Goal: Complete application form

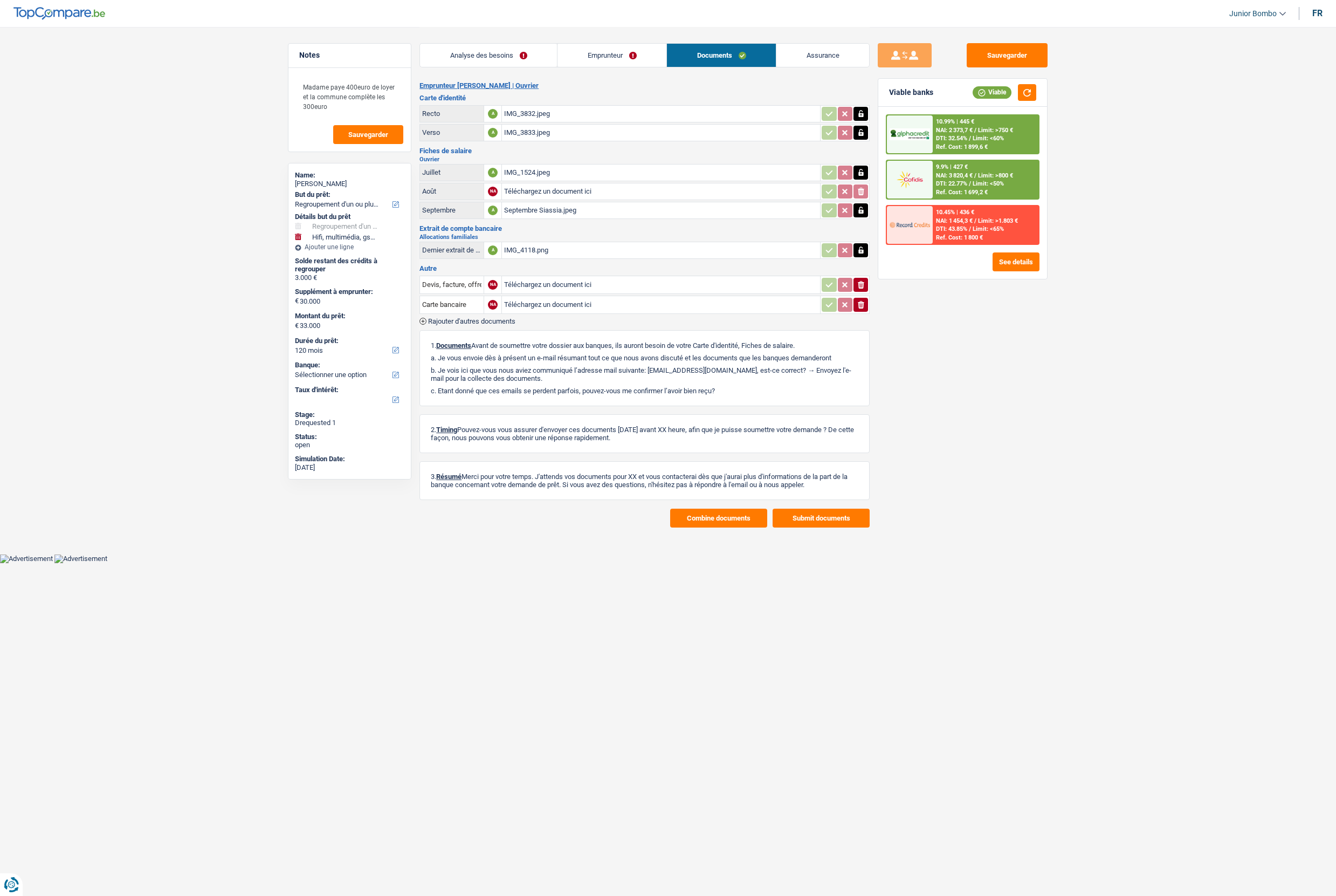
select select "refinancing"
select select "tech"
select select "120"
select select "worker"
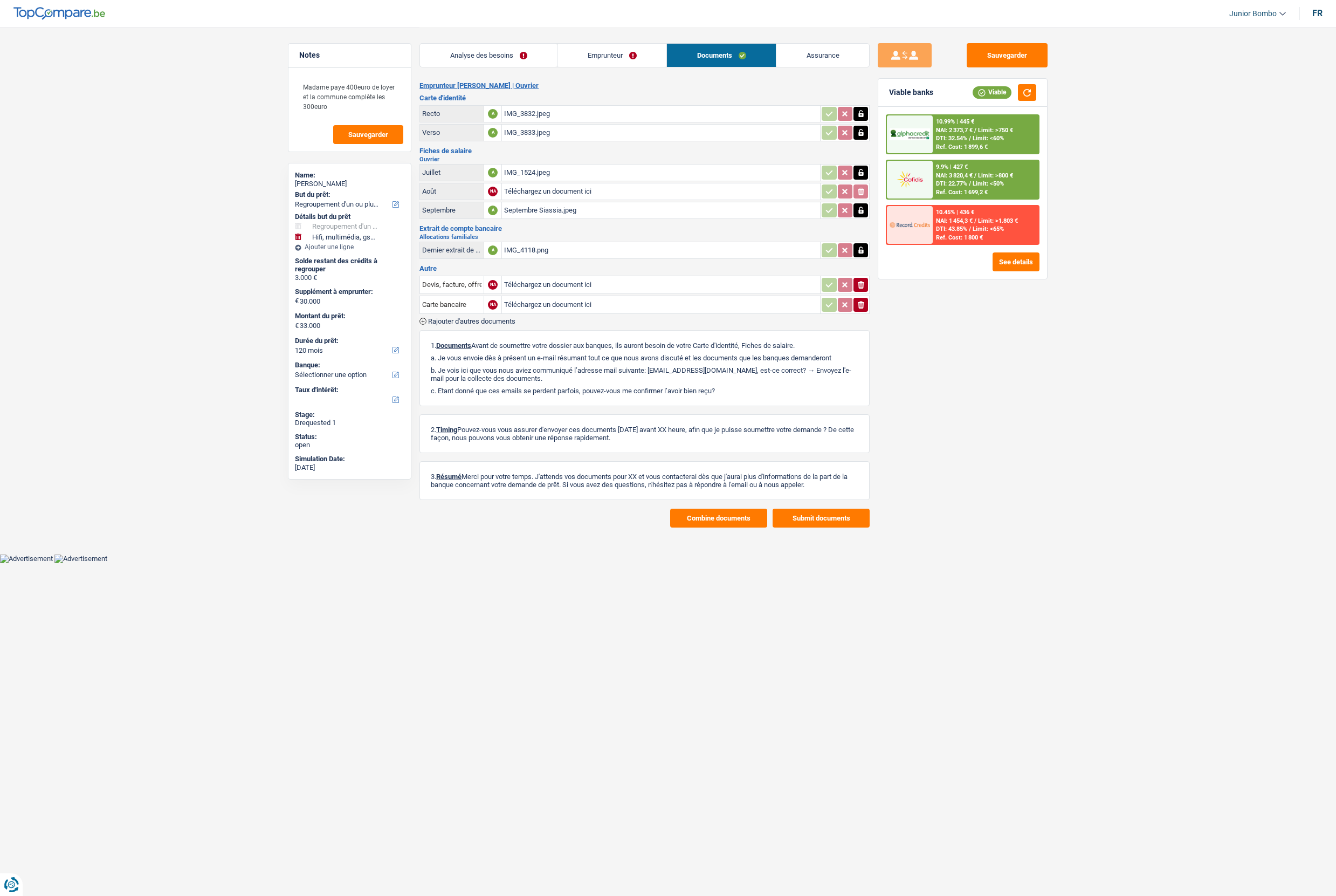
select select "familyAllowances"
select select "netSalary"
select select "mealVouchers"
select select "BE"
select select "bigCompanies"
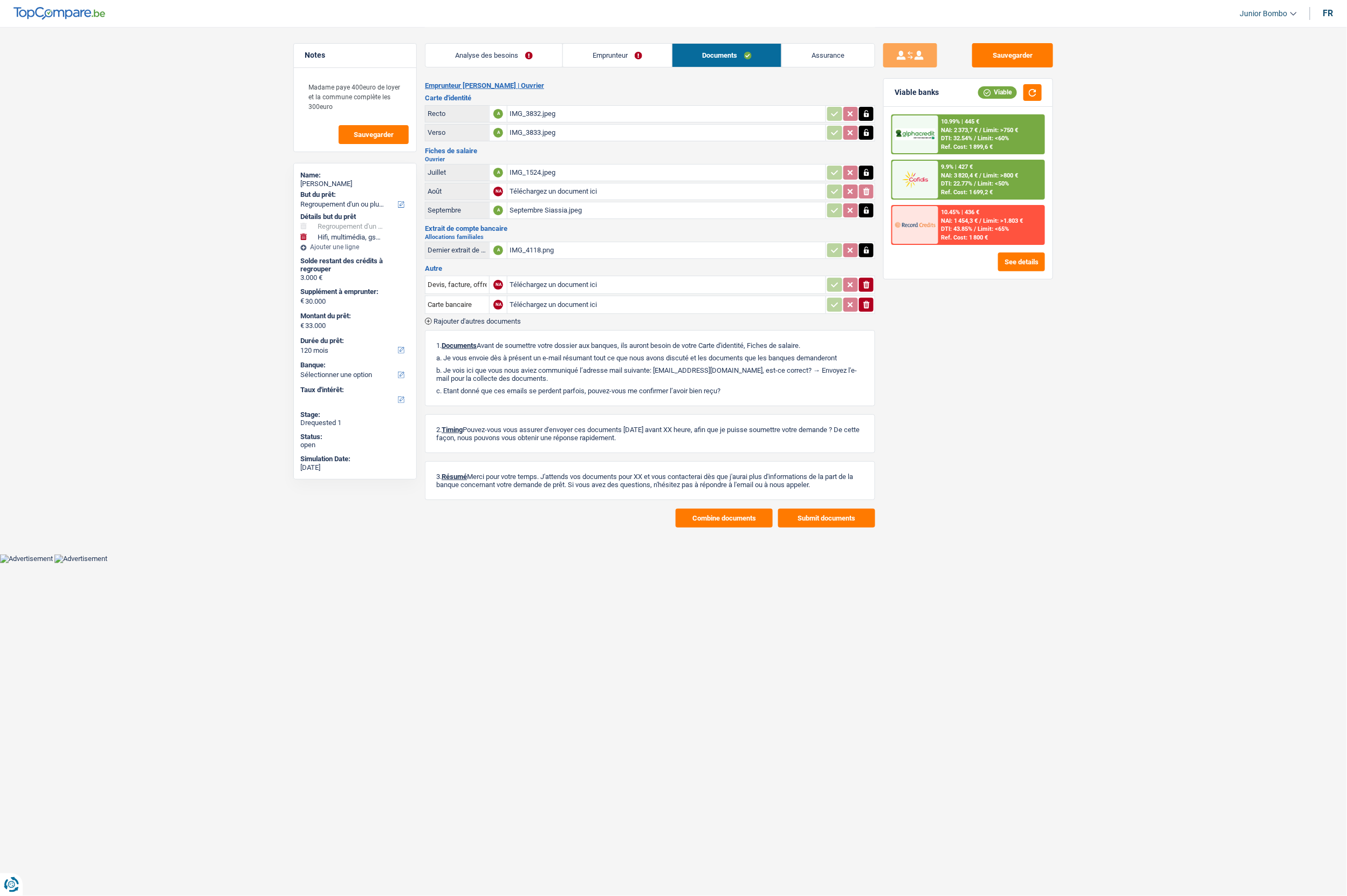
click at [574, 50] on link "Emprunteur" at bounding box center [617, 56] width 109 height 23
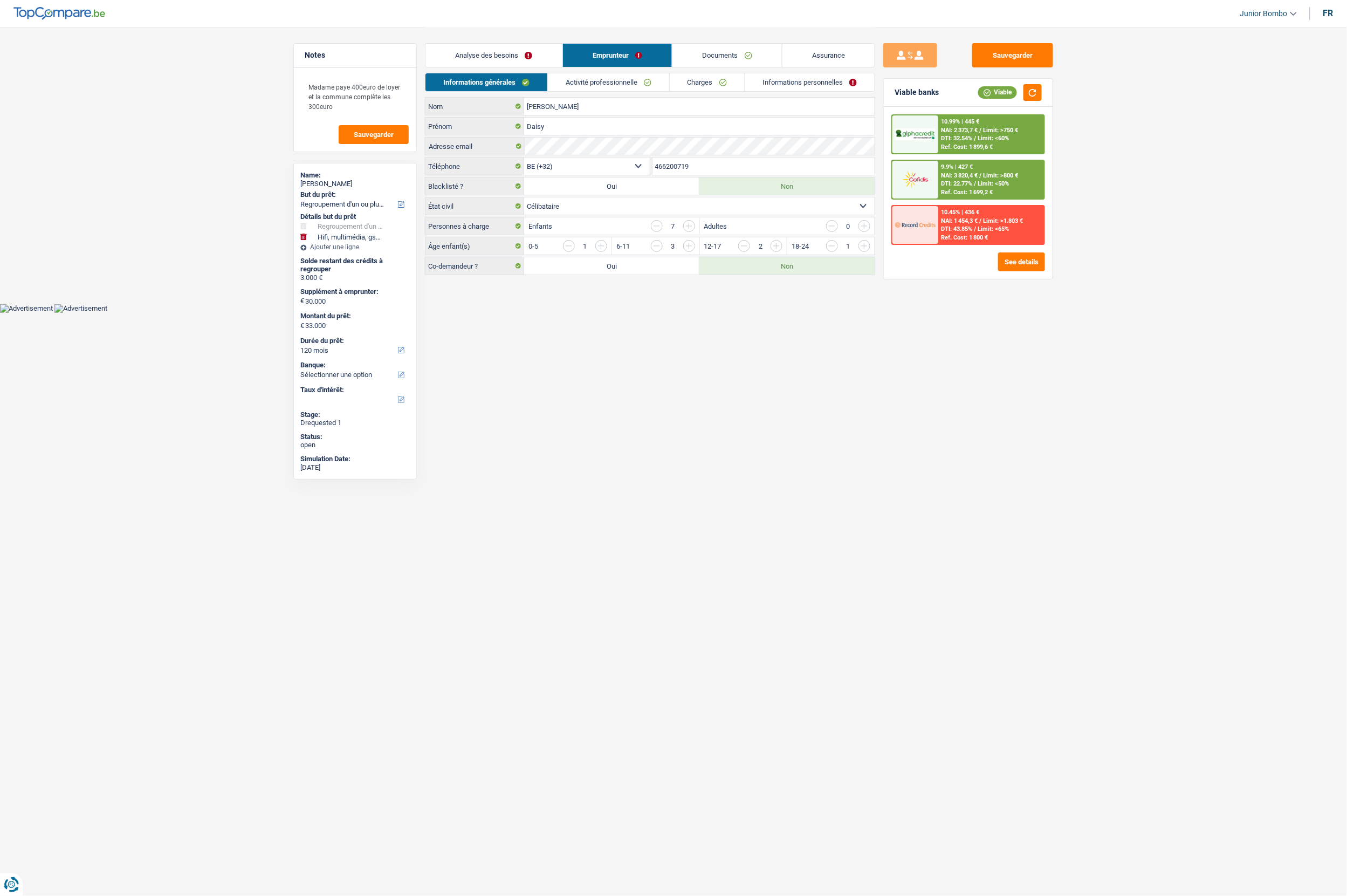
click at [598, 89] on link "Activité professionnelle" at bounding box center [609, 82] width 122 height 18
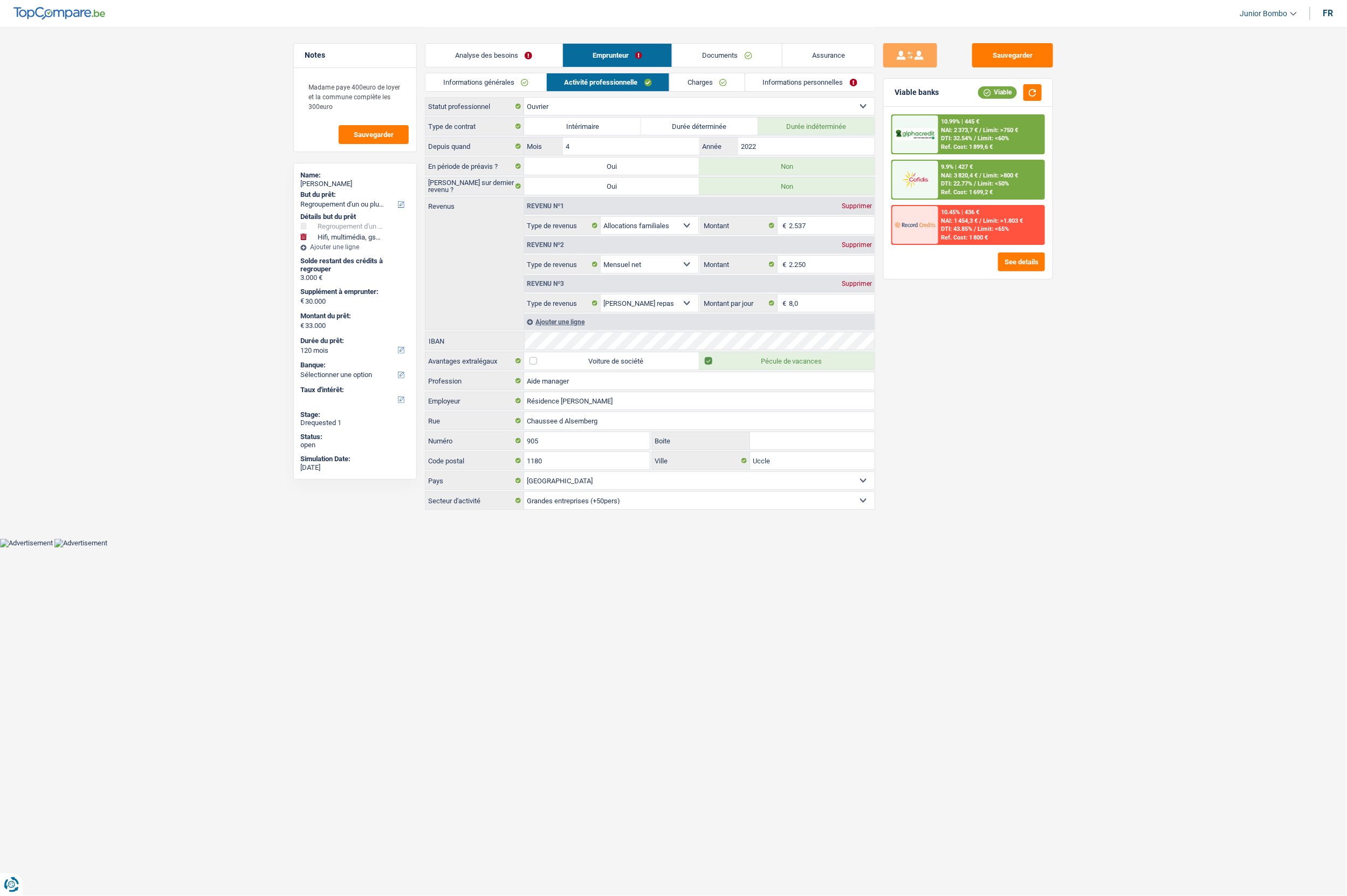
click at [682, 82] on link "Charges" at bounding box center [707, 82] width 75 height 18
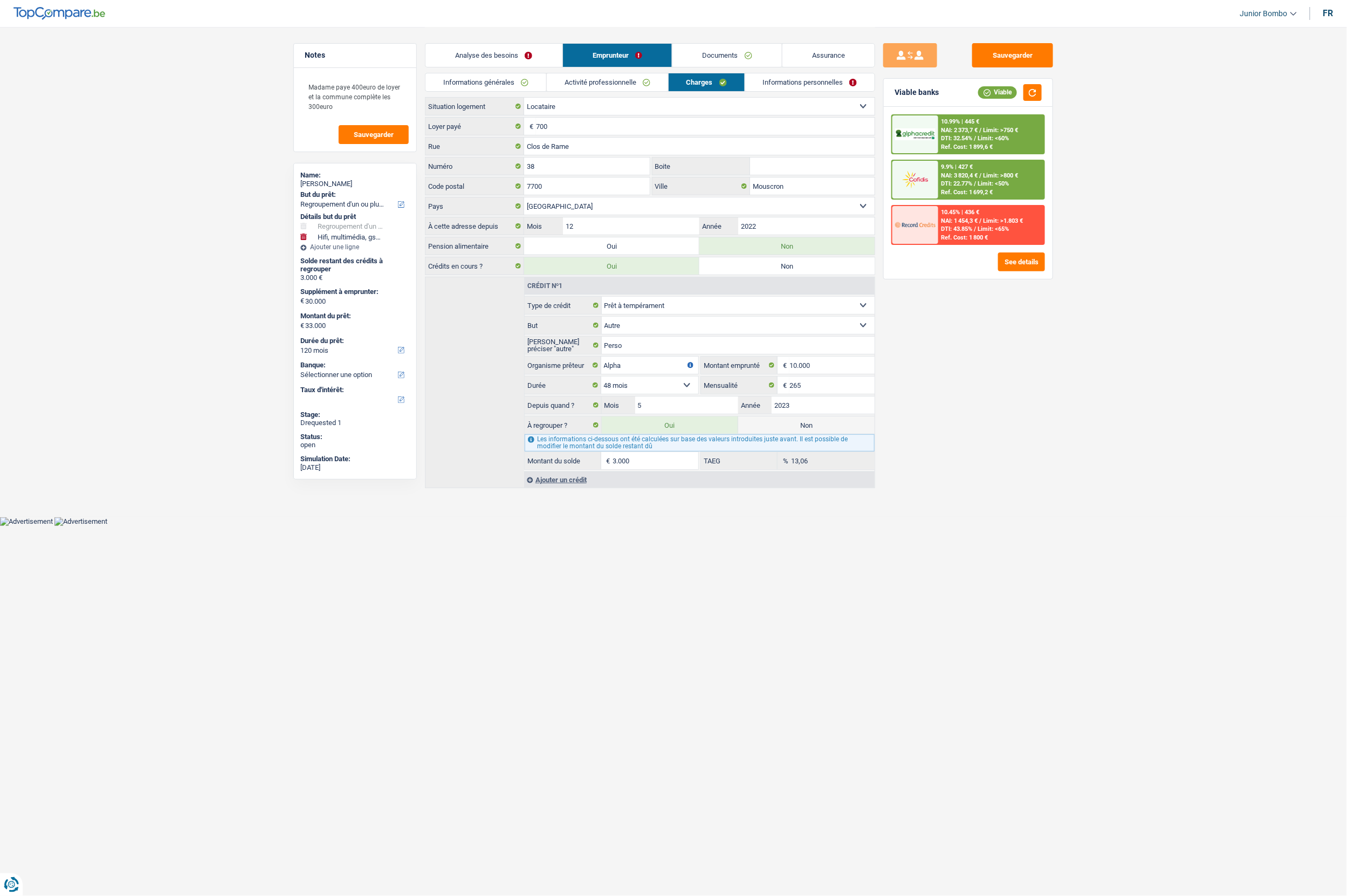
click at [642, 84] on link "Activité professionnelle" at bounding box center [608, 82] width 122 height 18
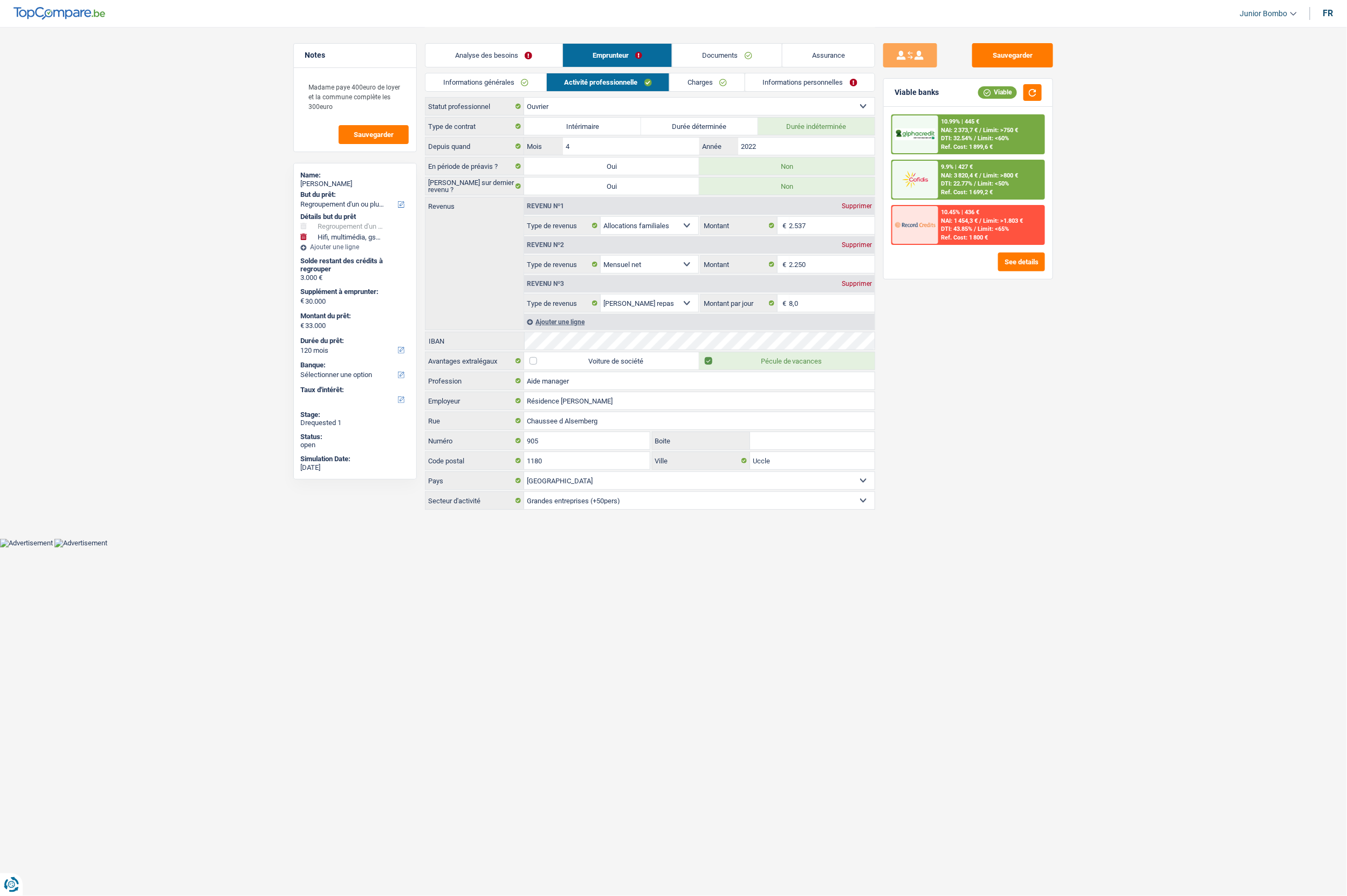
click at [740, 50] on link "Documents" at bounding box center [727, 56] width 109 height 23
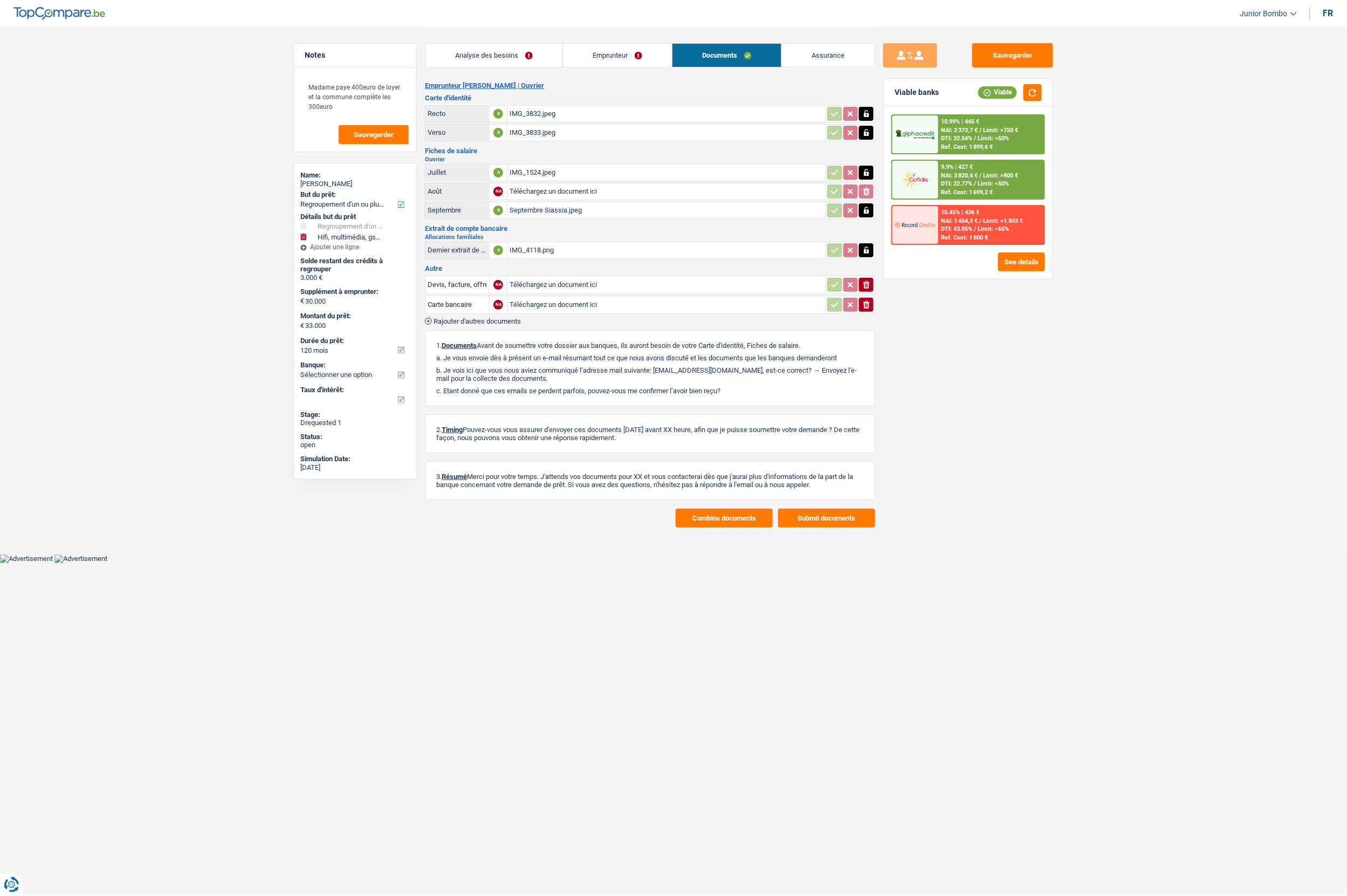
click at [540, 242] on td "IMG_4118.png" at bounding box center [666, 250] width 319 height 17
click at [550, 213] on div "Septembre Siassia.jpeg" at bounding box center [666, 210] width 314 height 16
click at [546, 164] on div "IMG_1524.jpeg" at bounding box center [666, 172] width 314 height 16
click at [542, 173] on div "IMG_1524.jpeg" at bounding box center [666, 172] width 314 height 16
click at [866, 173] on icon "button" at bounding box center [867, 172] width 5 height 7
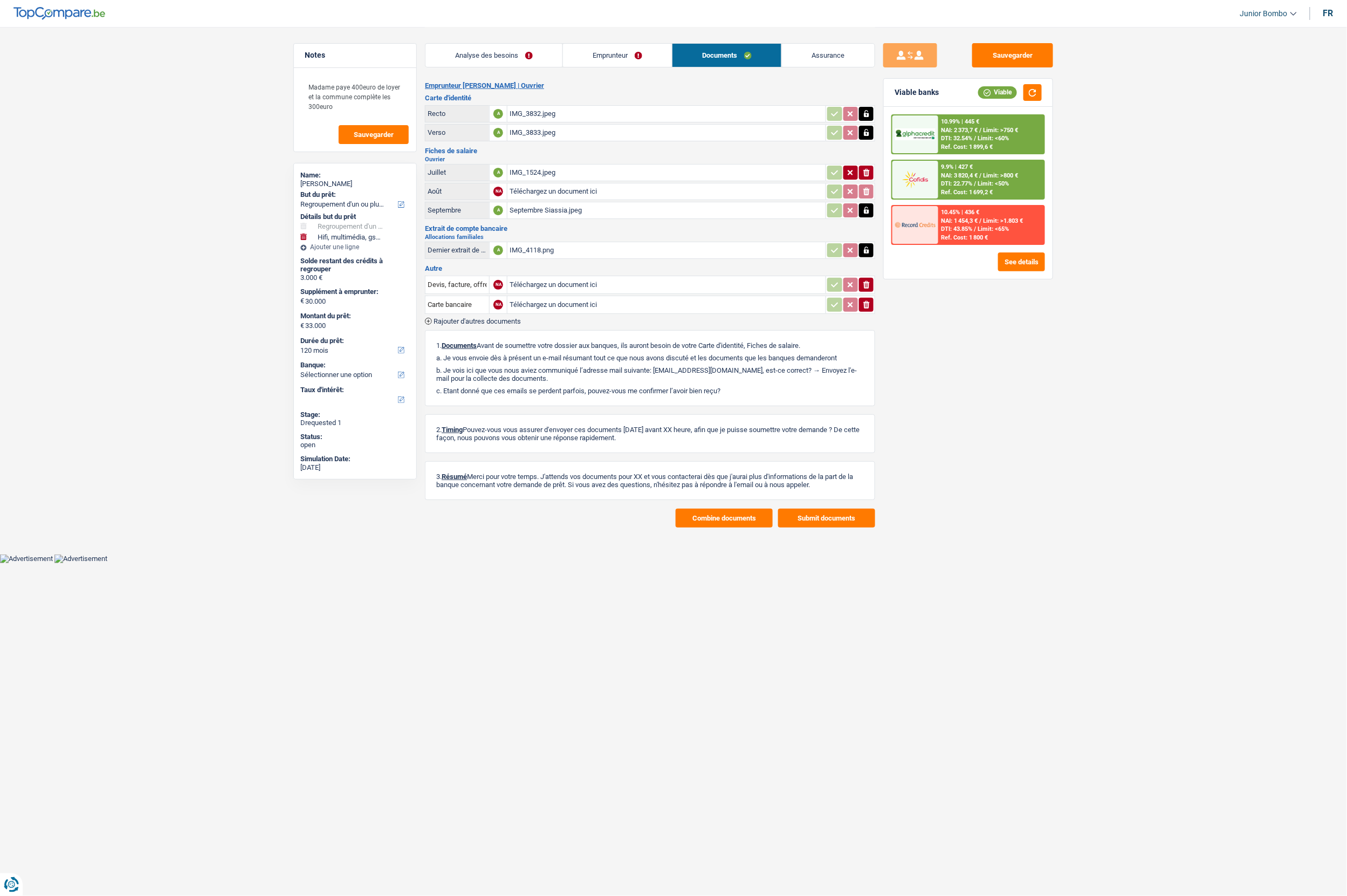
click at [572, 189] on input "Téléchargez un document ici" at bounding box center [666, 191] width 314 height 16
type input "C:\fakepath\08.jpeg"
drag, startPoint x: 288, startPoint y: 353, endPoint x: 283, endPoint y: 343, distance: 11.2
click at [286, 350] on div "Notes Madame paye 400euro de loyer et la commune complète les 300euro Sauvegard…" at bounding box center [355, 461] width 140 height 835
drag, startPoint x: 591, startPoint y: 158, endPoint x: 591, endPoint y: 164, distance: 6.0
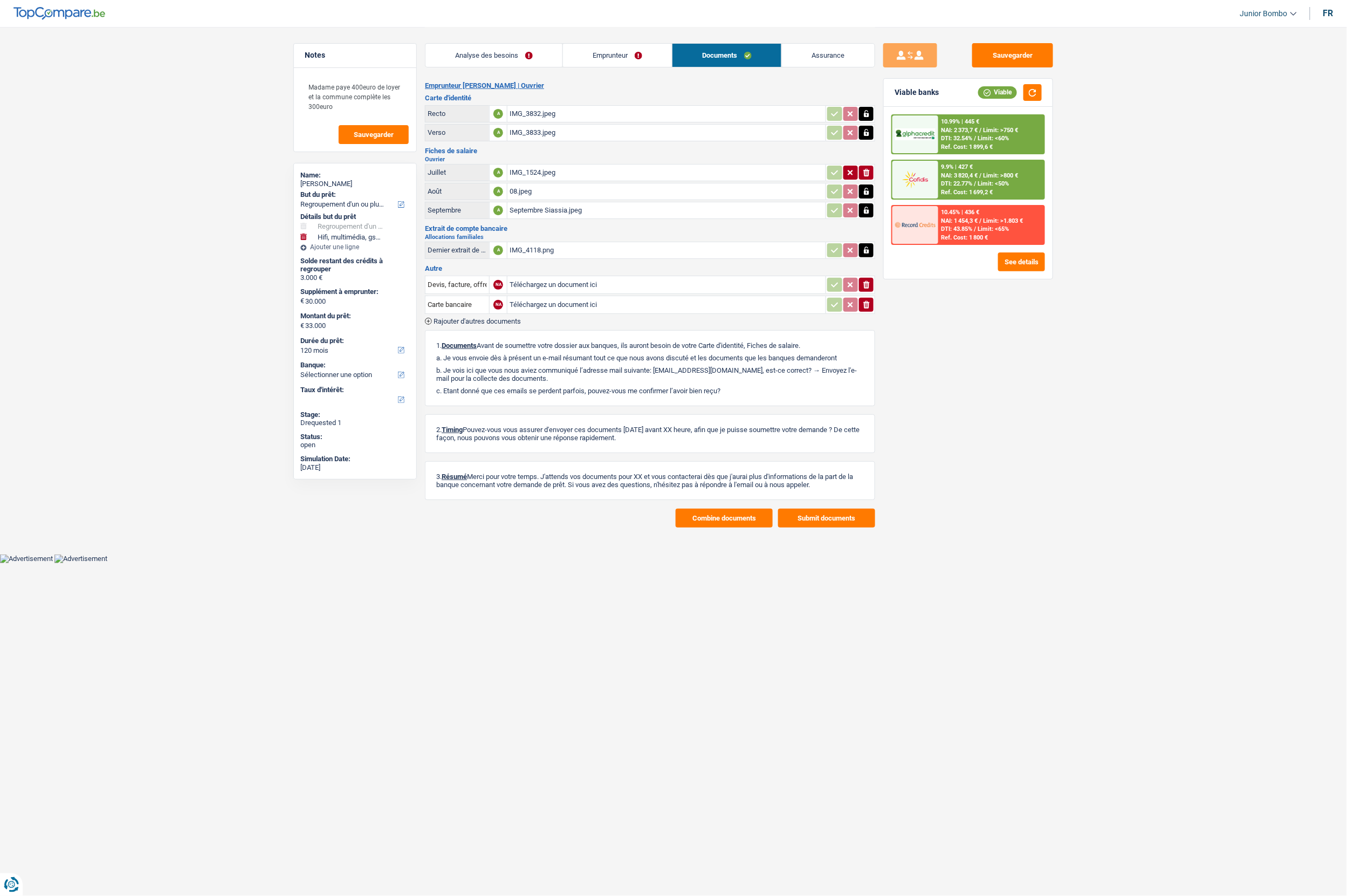
click at [591, 163] on div "Ouvrier Juillet A IMG_1524.jpeg ionicons-v5-e Août A 08.jpeg Septembre A Septem…" at bounding box center [650, 188] width 451 height 64
click at [591, 165] on div "IMG_1524.jpeg" at bounding box center [666, 172] width 314 height 16
click at [871, 171] on button "ionicons-v5-e" at bounding box center [866, 173] width 15 height 14
click at [1037, 56] on button "Sauvegarder" at bounding box center [1012, 56] width 81 height 25
click at [72, 143] on main "Notes Madame paye 400euro de loyer et la commune complète les 300euro Sauvegard…" at bounding box center [674, 277] width 1347 height 555
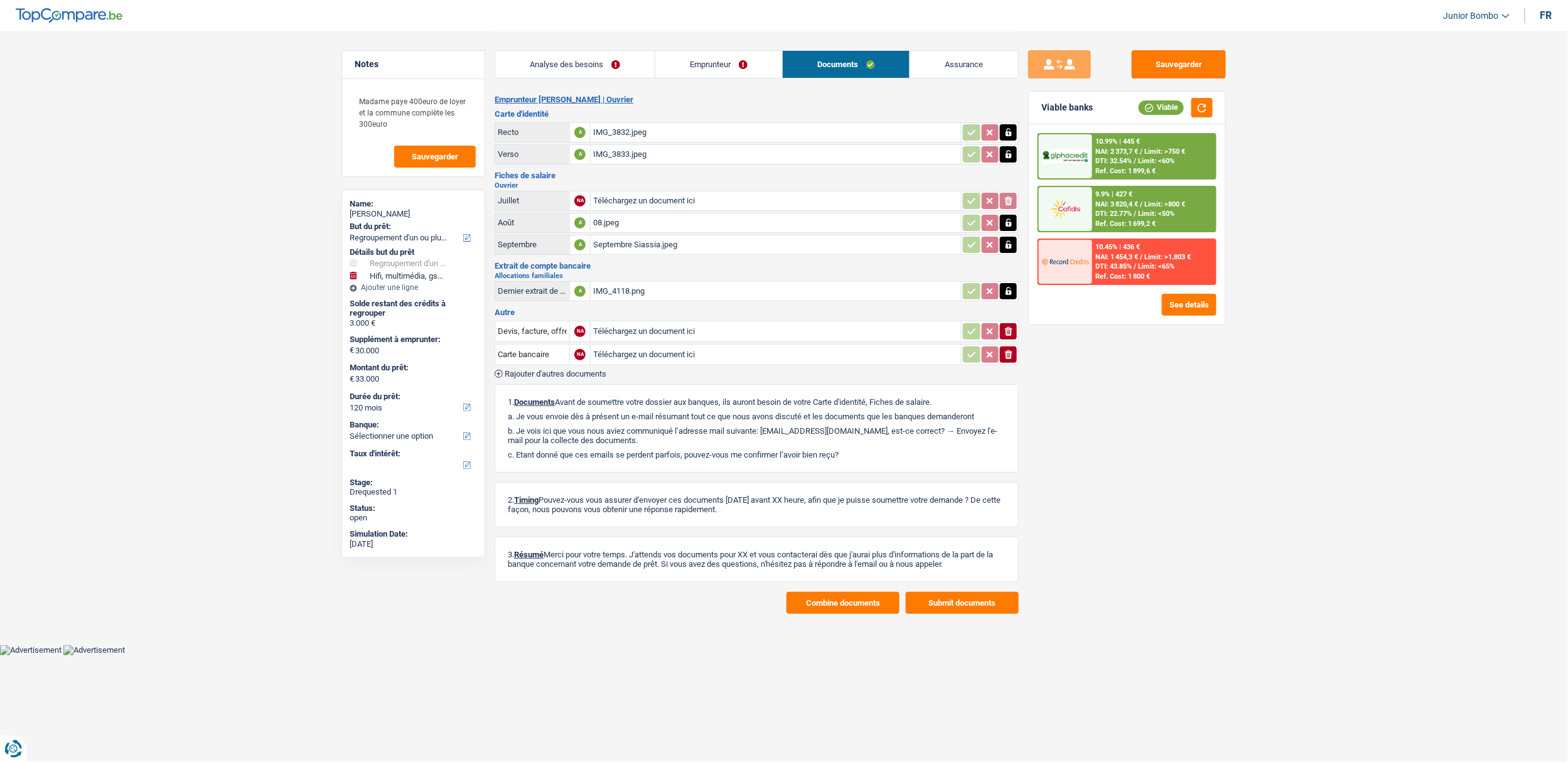
click at [1306, 330] on main "Notes Madame paye 400euro de loyer et la commune complète les 300euro Sauvegard…" at bounding box center [784, 323] width 1568 height 645
